Goal: Information Seeking & Learning: Find specific fact

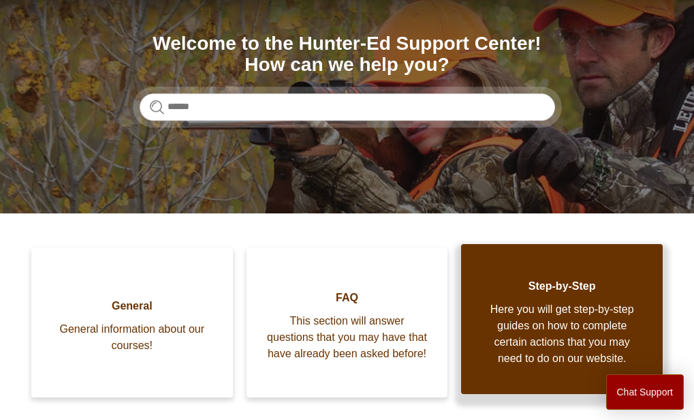
scroll to position [204, 0]
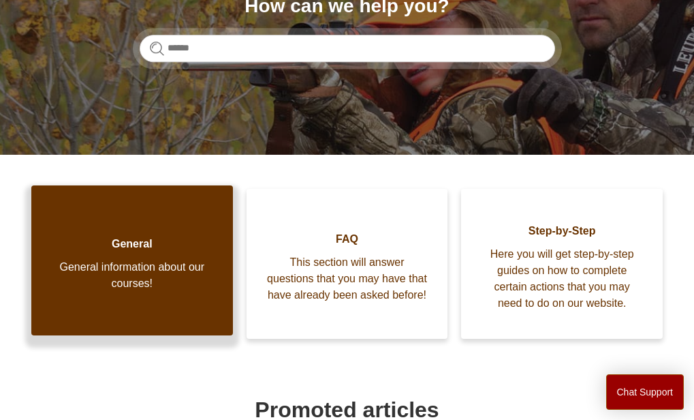
click at [132, 255] on link "General General information about our courses!" at bounding box center [132, 260] width 202 height 150
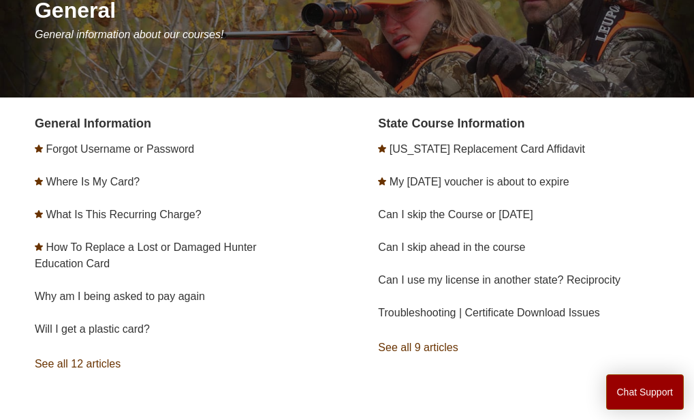
scroll to position [204, 0]
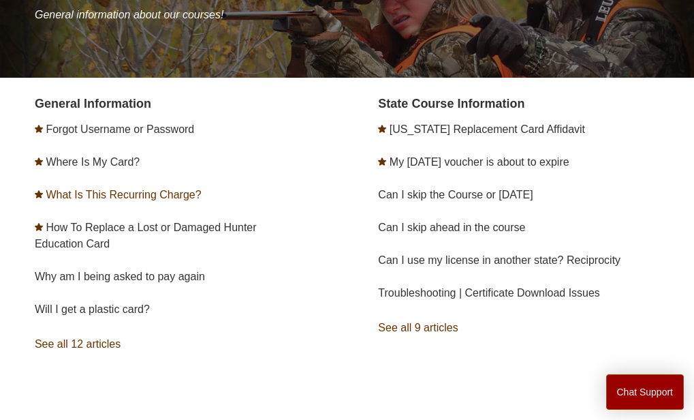
click at [153, 190] on link "What Is This Recurring Charge?" at bounding box center [123, 195] width 155 height 12
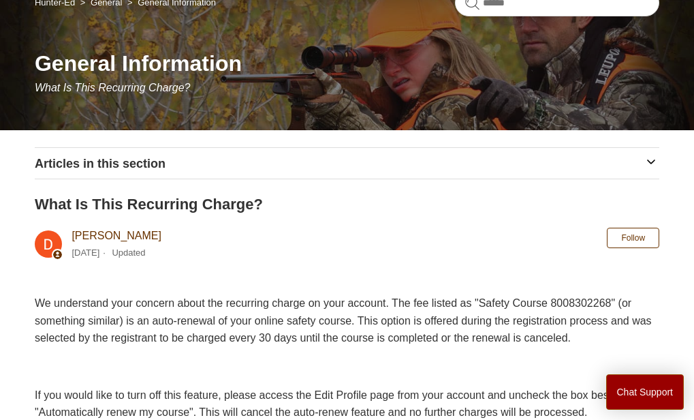
scroll to position [98, 0]
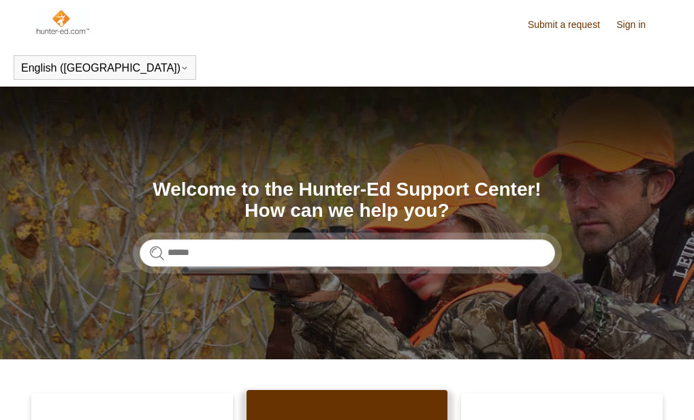
scroll to position [204, 0]
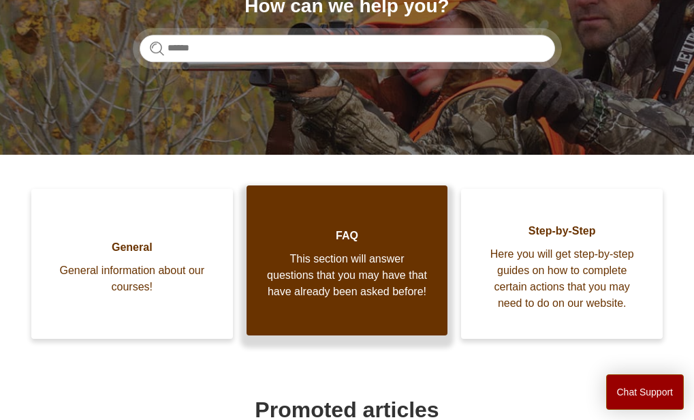
click at [345, 260] on span "This section will answer questions that you may have that have already been ask…" at bounding box center [347, 275] width 161 height 49
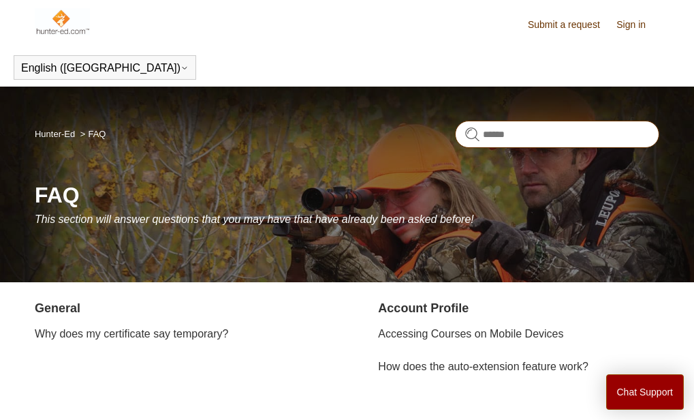
click at [484, 132] on input "Search" at bounding box center [557, 134] width 204 height 27
type input "**********"
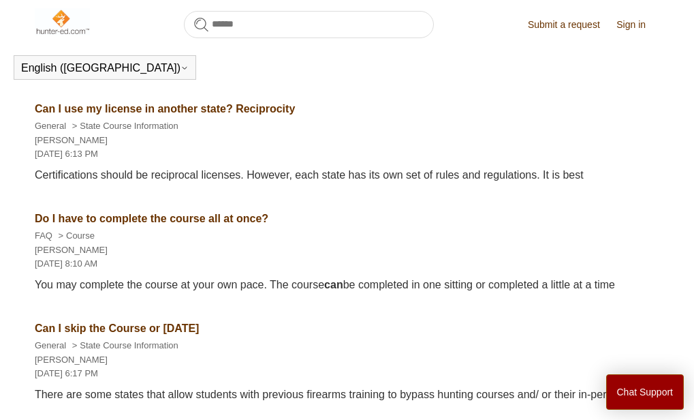
scroll to position [371, 0]
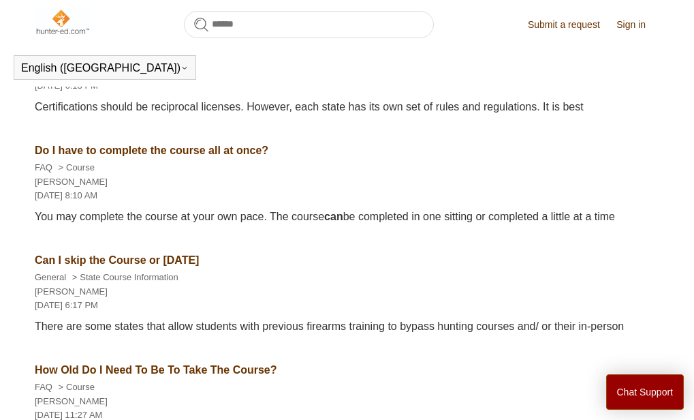
click at [200, 254] on link "Can I skip the Course or [DATE]" at bounding box center [117, 260] width 165 height 12
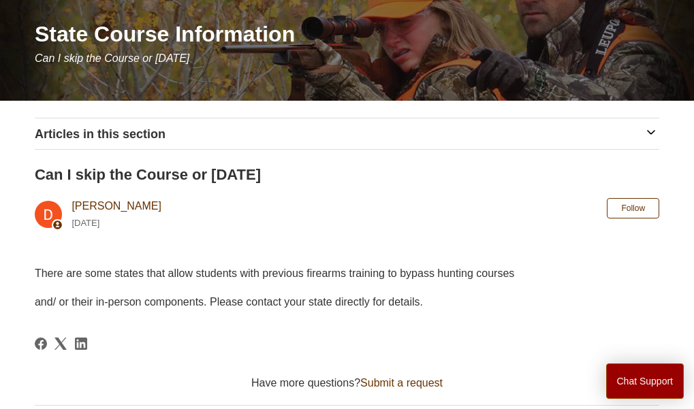
scroll to position [153, 0]
